Goal: Register for event/course

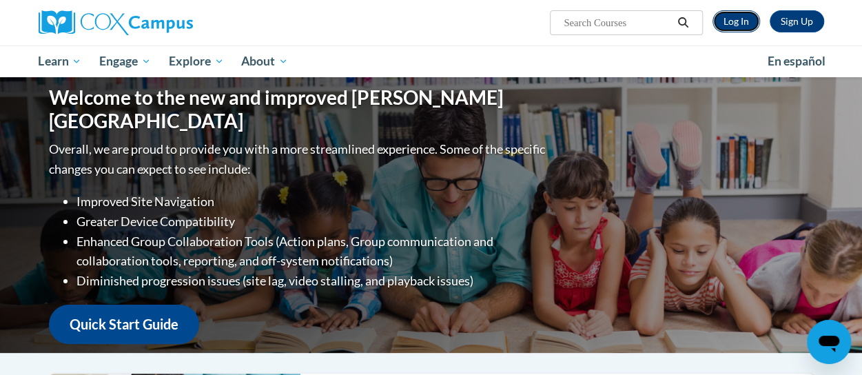
click at [734, 20] on link "Log In" at bounding box center [737, 21] width 48 height 22
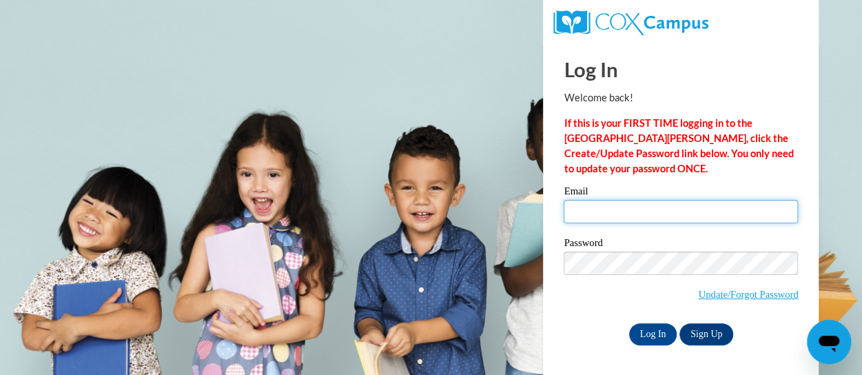
type input "molly.macphail@rusd.org"
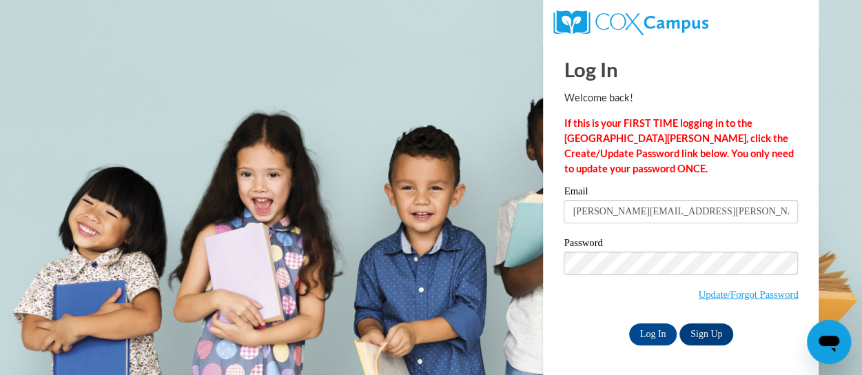
click at [646, 281] on span "Update/Forgot Password" at bounding box center [681, 280] width 234 height 57
click at [649, 328] on input "Log In" at bounding box center [653, 334] width 48 height 22
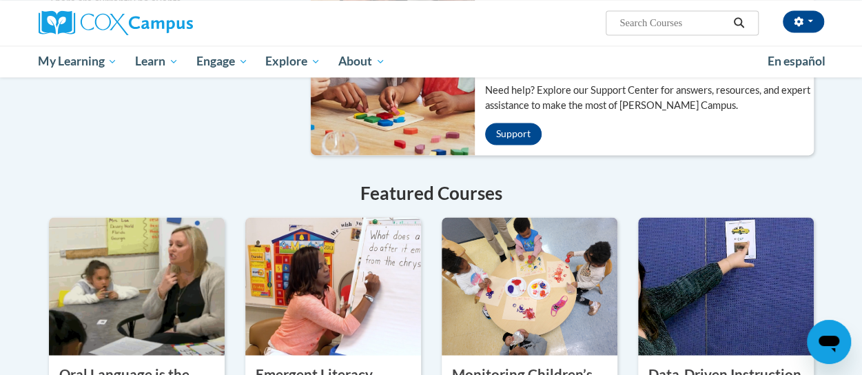
scroll to position [1172, 0]
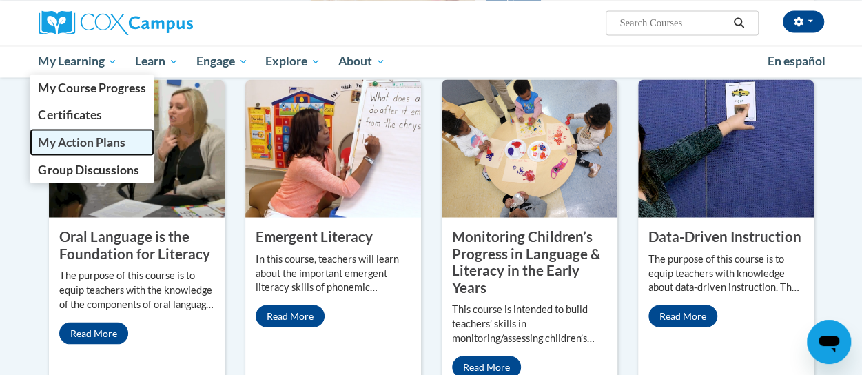
click at [89, 136] on span "My Action Plans" at bounding box center [81, 141] width 87 height 14
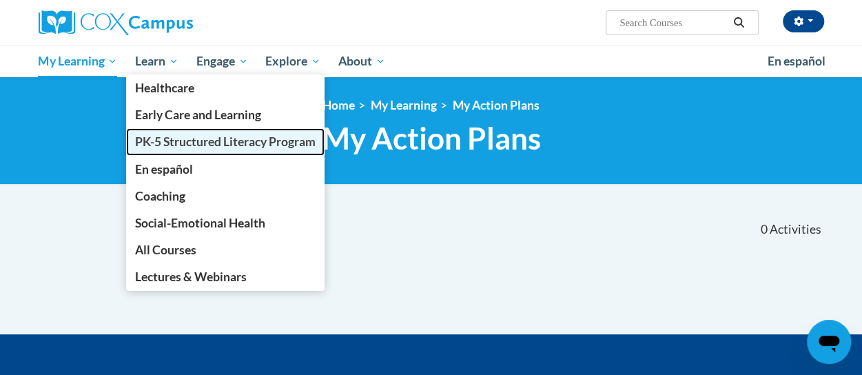
click at [182, 141] on span "PK-5 Structured Literacy Program" at bounding box center [225, 141] width 181 height 14
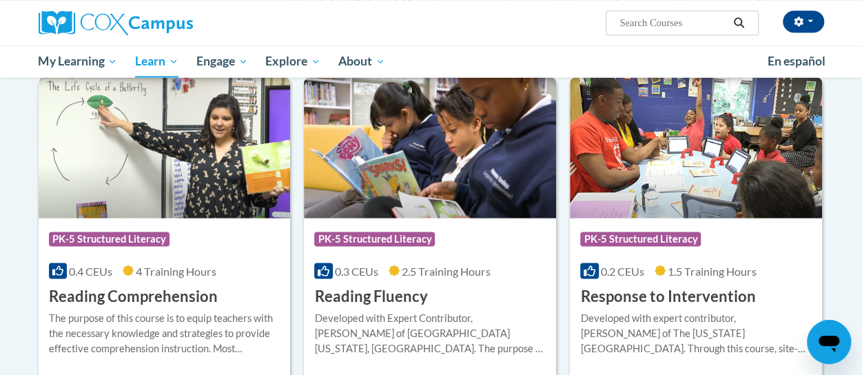
scroll to position [1241, 0]
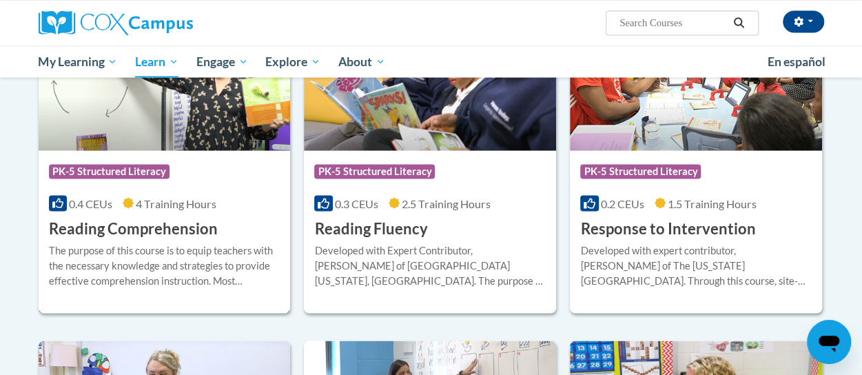
click at [127, 229] on h3 "Reading Comprehension" at bounding box center [133, 228] width 169 height 21
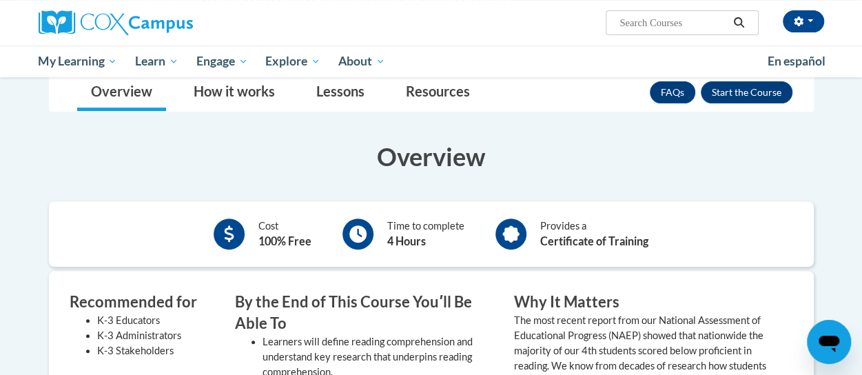
scroll to position [138, 0]
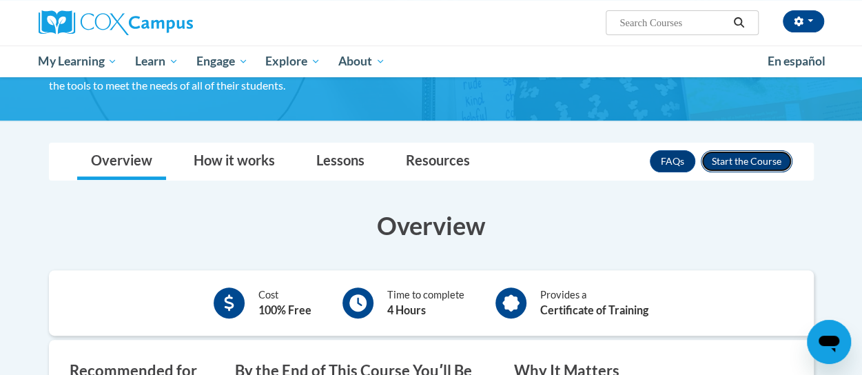
click at [745, 158] on button "Enroll" at bounding box center [747, 161] width 92 height 22
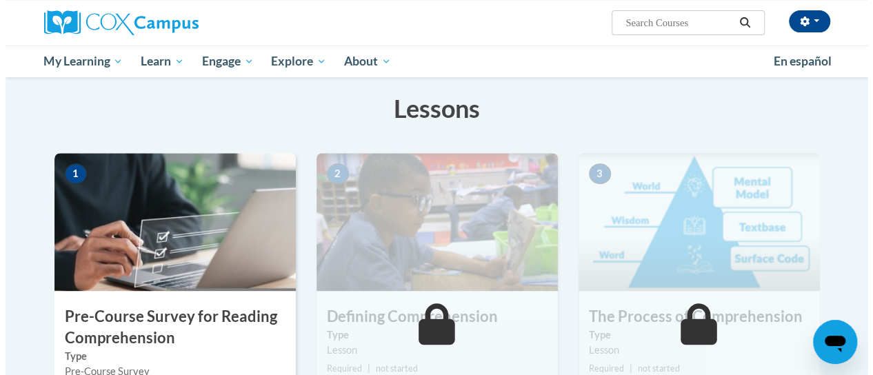
scroll to position [345, 0]
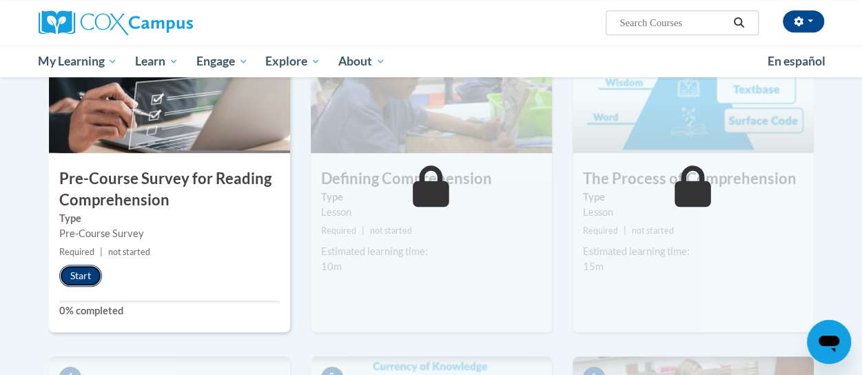
click at [80, 276] on button "Start" at bounding box center [80, 276] width 43 height 22
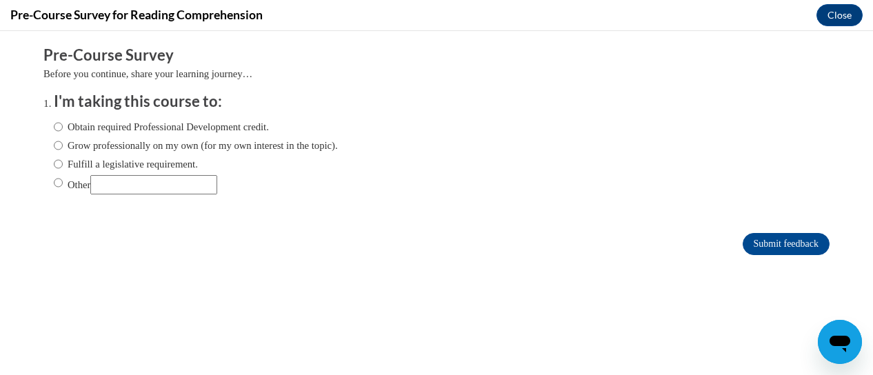
scroll to position [0, 0]
click at [143, 127] on label "Obtain required Professional Development credit." at bounding box center [161, 126] width 215 height 15
click at [63, 127] on input "Obtain required Professional Development credit." at bounding box center [58, 126] width 9 height 15
radio input "true"
click at [747, 245] on input "Submit feedback" at bounding box center [785, 244] width 87 height 22
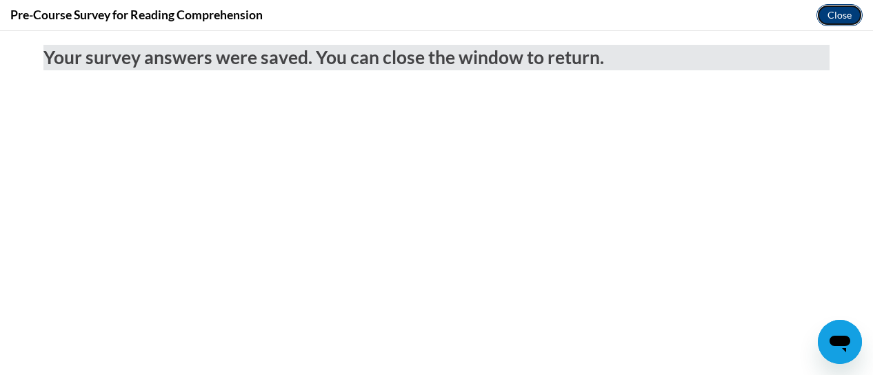
click at [831, 12] on button "Close" at bounding box center [839, 15] width 46 height 22
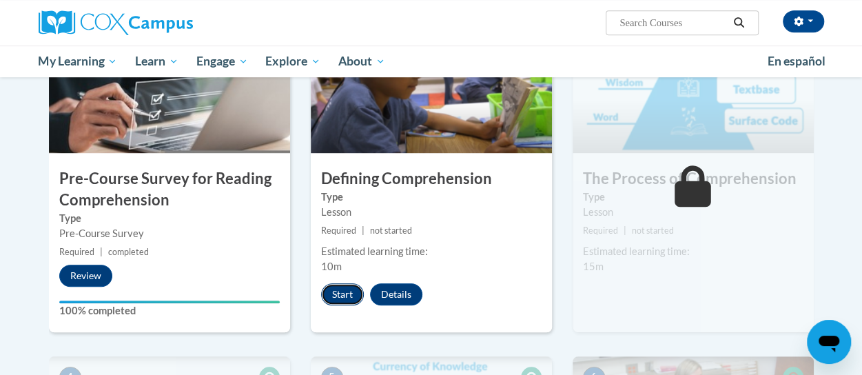
click at [349, 298] on button "Start" at bounding box center [342, 294] width 43 height 22
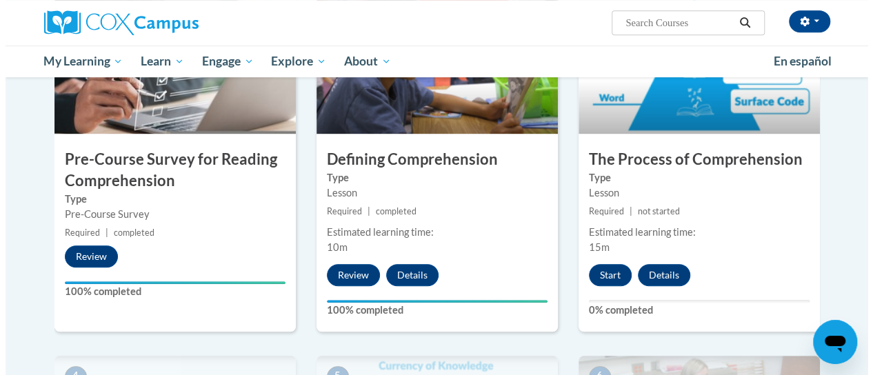
scroll to position [345, 0]
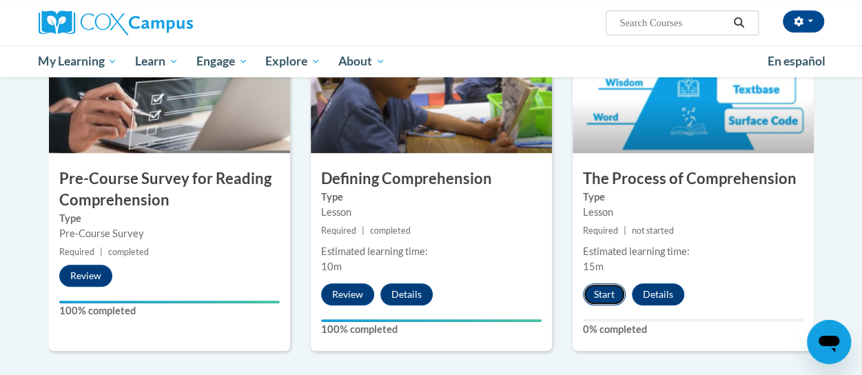
click at [609, 291] on button "Start" at bounding box center [604, 294] width 43 height 22
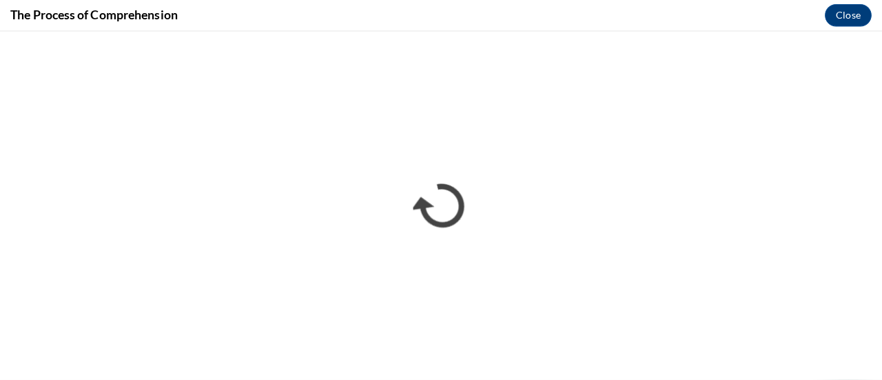
scroll to position [0, 0]
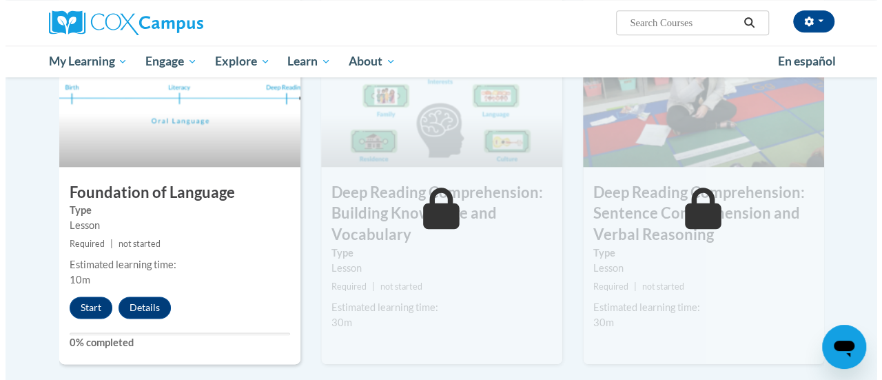
scroll to position [758, 0]
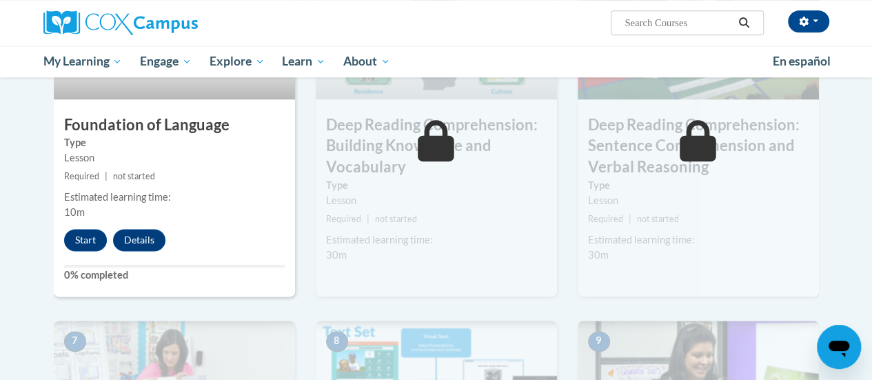
click at [163, 190] on div "Estimated learning time:" at bounding box center [174, 197] width 221 height 15
click at [90, 238] on button "Start" at bounding box center [85, 240] width 43 height 22
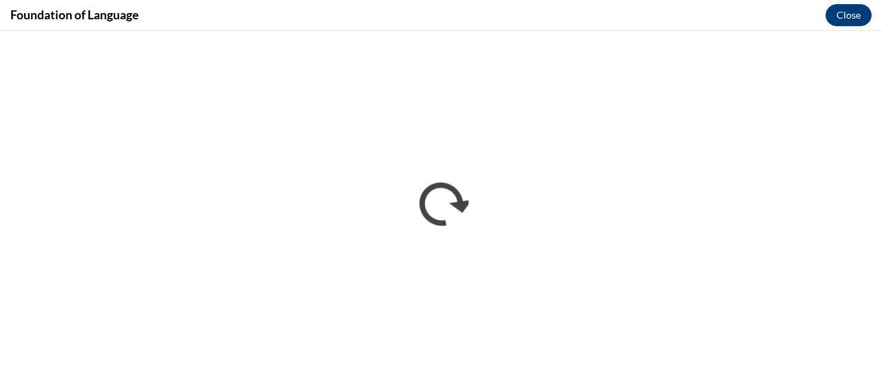
scroll to position [0, 0]
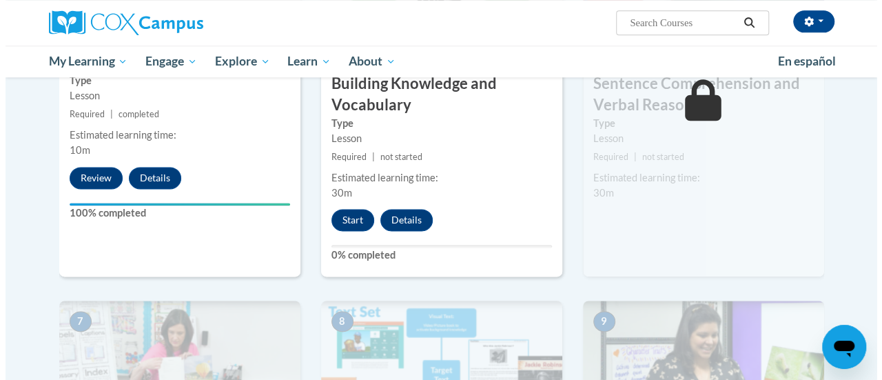
scroll to position [827, 0]
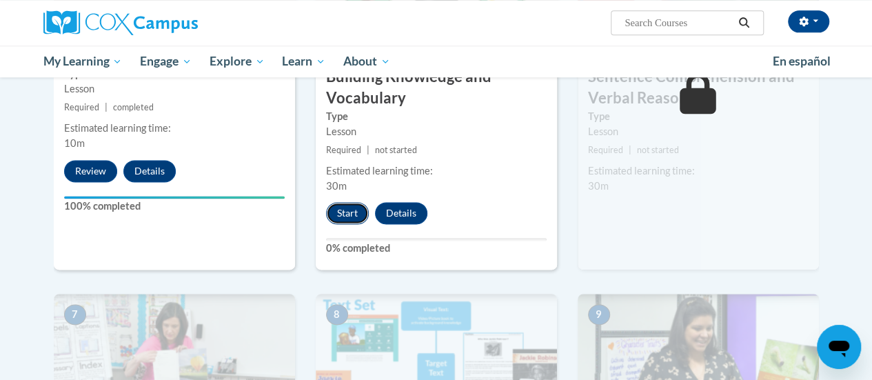
click at [351, 215] on button "Start" at bounding box center [347, 213] width 43 height 22
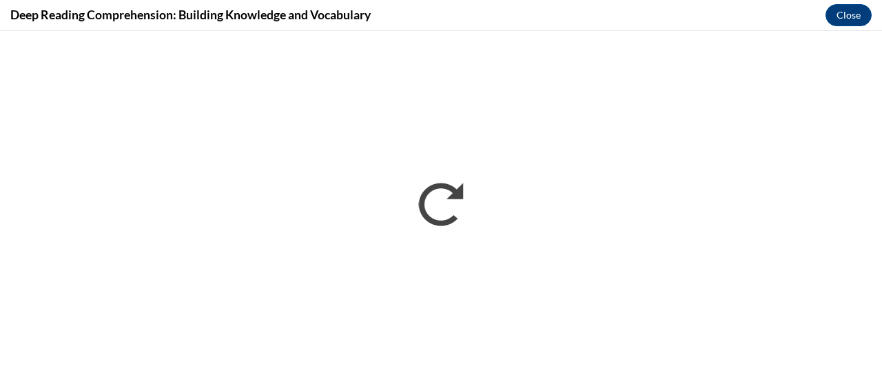
scroll to position [0, 0]
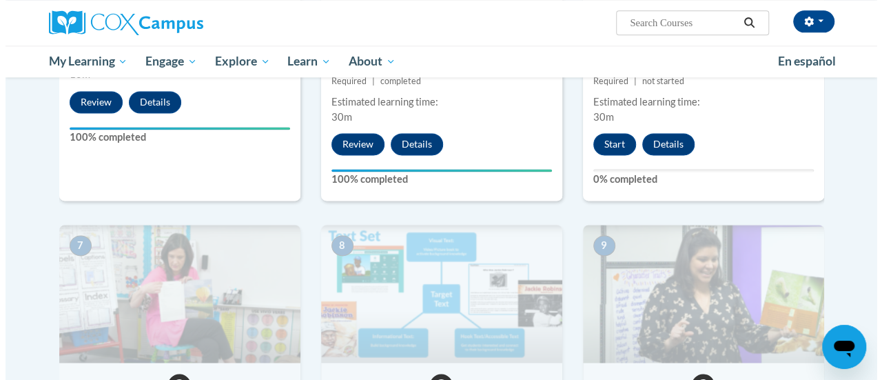
scroll to position [827, 0]
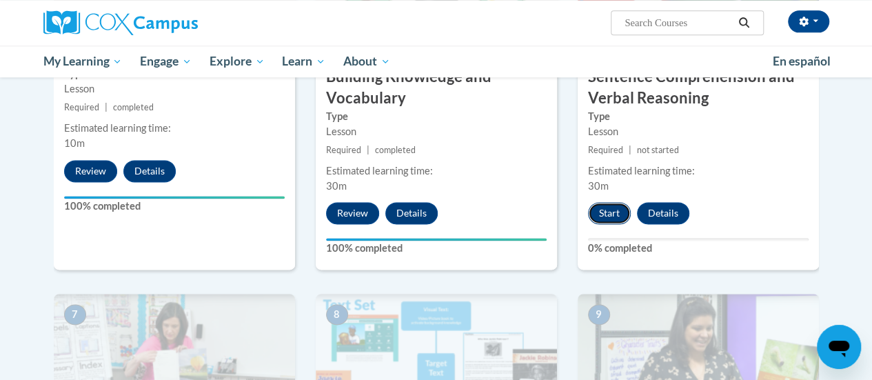
click at [618, 216] on button "Start" at bounding box center [609, 213] width 43 height 22
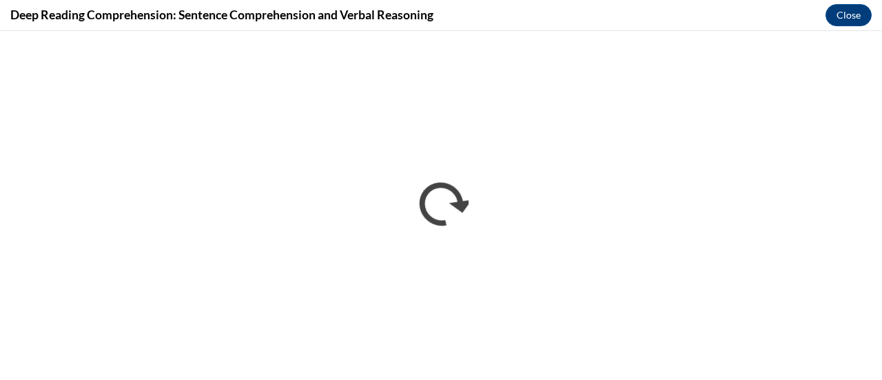
scroll to position [0, 0]
